Goal: Task Accomplishment & Management: Use online tool/utility

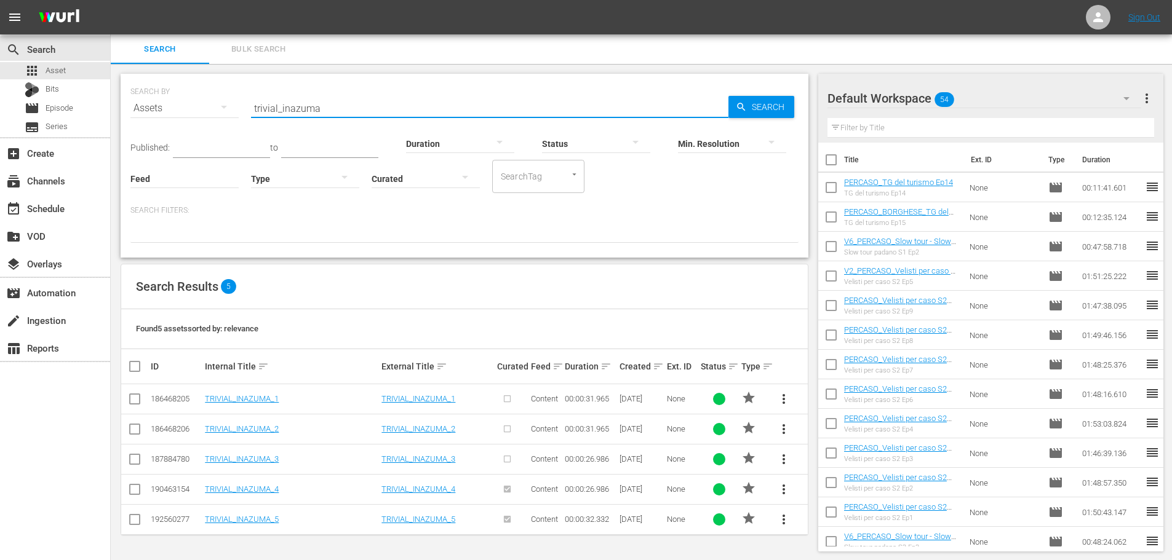
type input "trivial_inazuma"
click at [782, 485] on span "more_vert" at bounding box center [783, 489] width 15 height 15
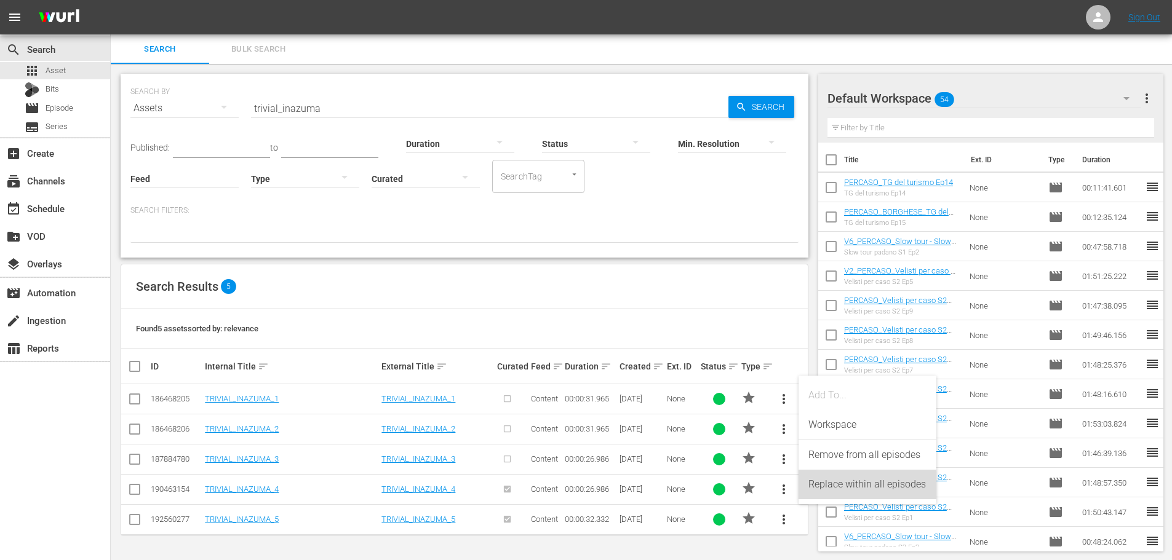
click at [820, 490] on div "Replace within all episodes" at bounding box center [867, 485] width 118 height 30
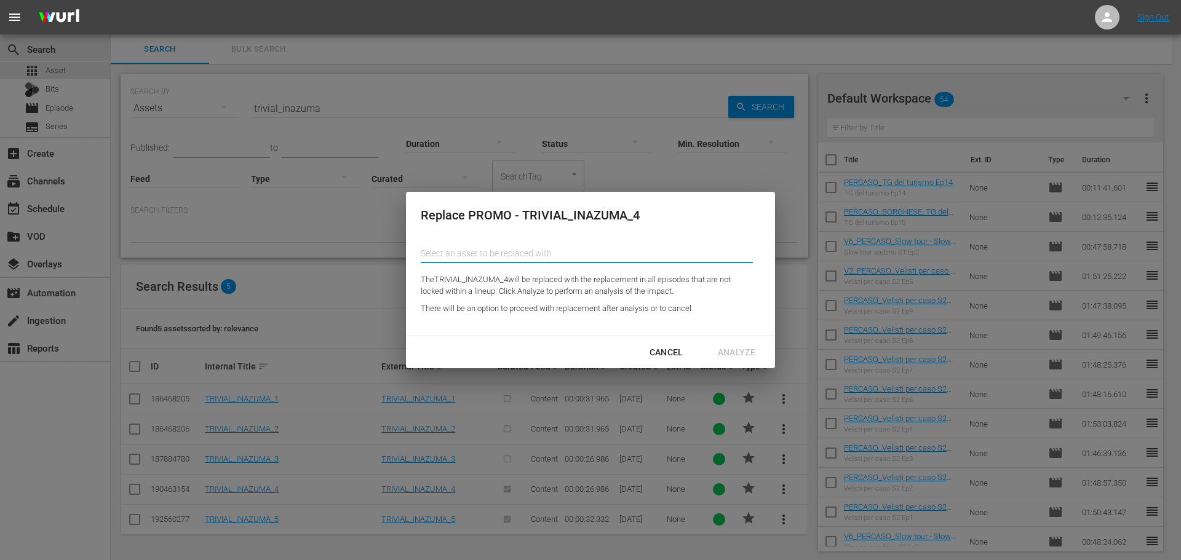
click at [477, 255] on input "text" at bounding box center [587, 254] width 332 height 30
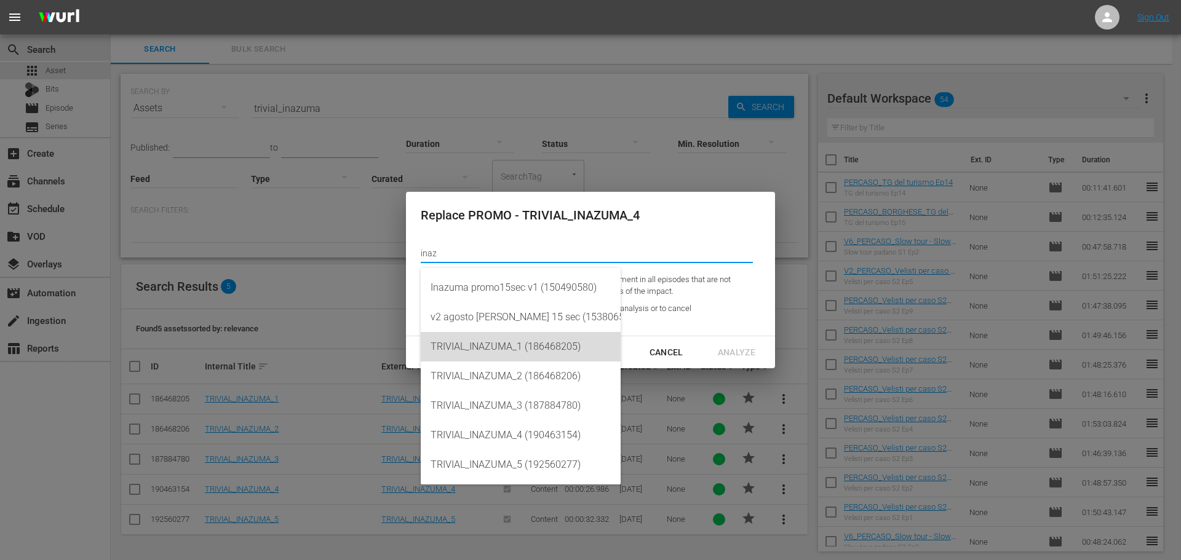
click at [596, 354] on div "TRIVIAL_INAZUMA_1 (186468205)" at bounding box center [520, 347] width 180 height 30
type input "TRIVIAL_INAZUMA_1 (186468205)"
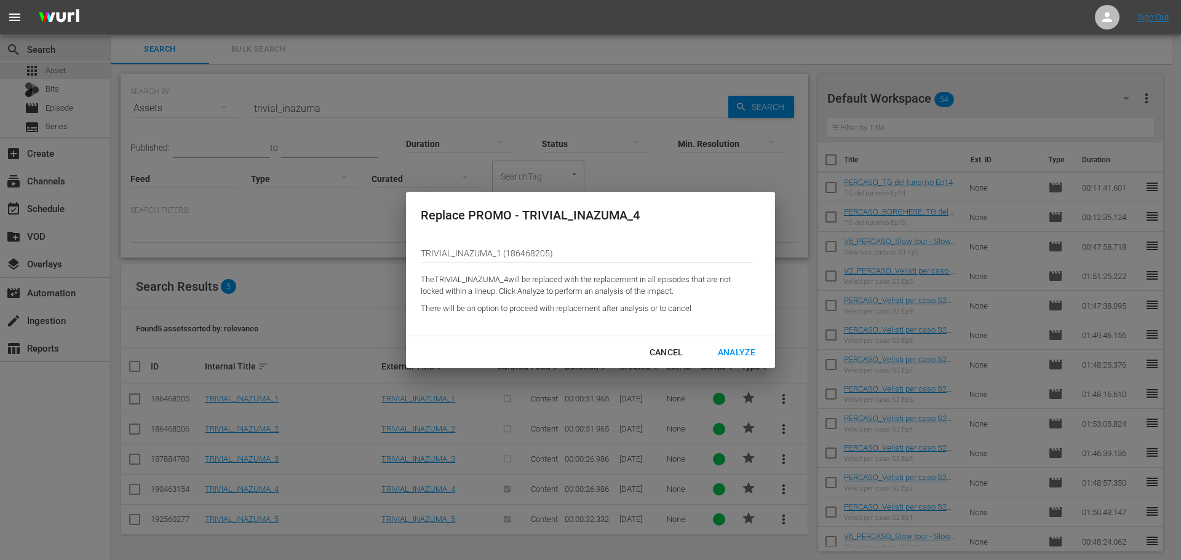
click at [747, 355] on div "Analyze" at bounding box center [736, 352] width 57 height 15
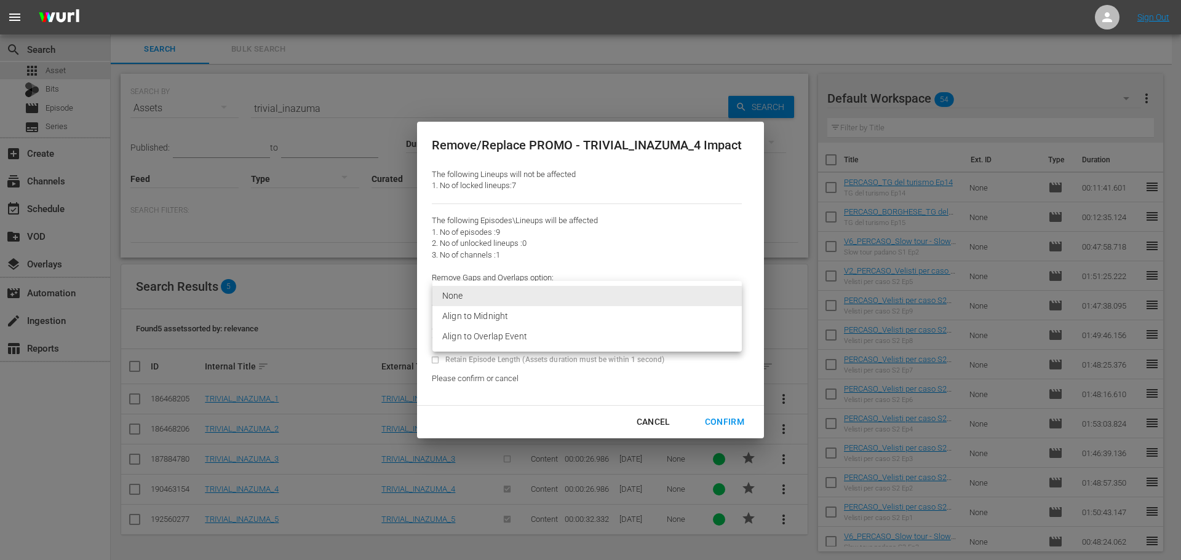
click at [493, 295] on body "menu Sign Out search Search apps Asset Bits movie Episode subtitles Series add_…" at bounding box center [590, 280] width 1181 height 560
click at [506, 348] on ul "None Align to Midnight Align to Overlap Event" at bounding box center [586, 316] width 309 height 71
click at [506, 339] on li "Align to Overlap Event" at bounding box center [586, 337] width 309 height 20
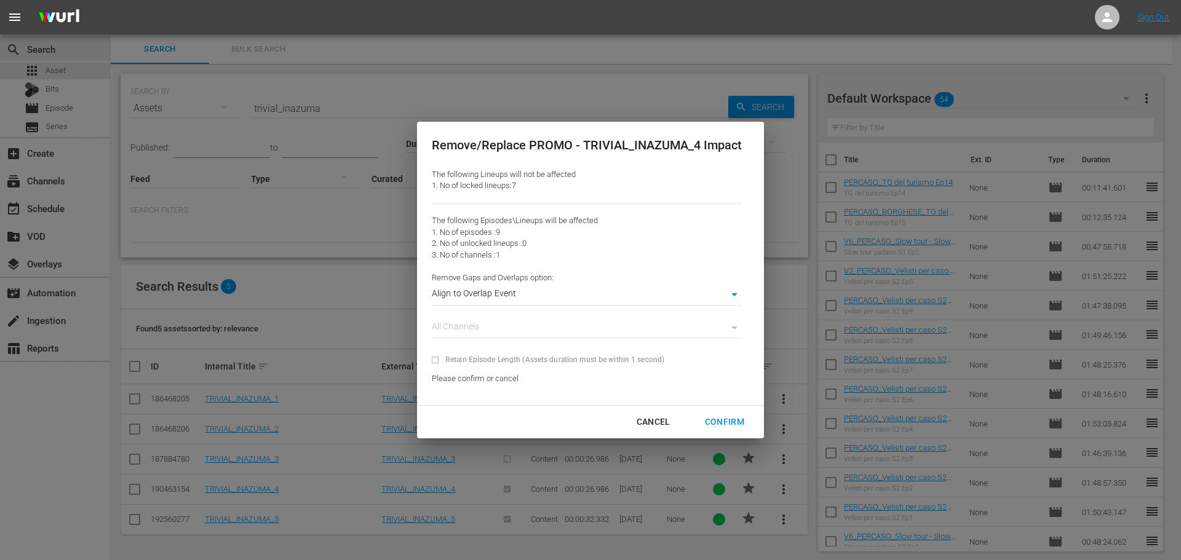
click at [733, 426] on div "Confirm" at bounding box center [724, 422] width 59 height 15
type input "0"
